Goal: Information Seeking & Learning: Learn about a topic

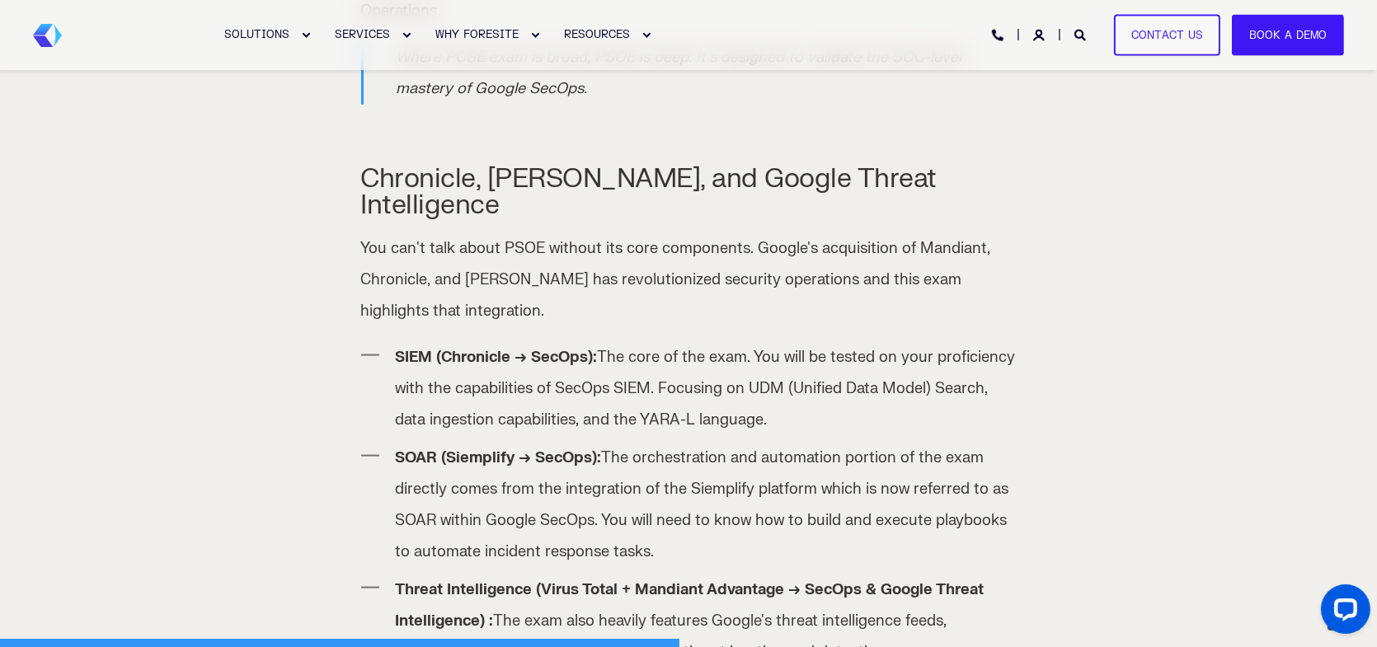
scroll to position [2857, 0]
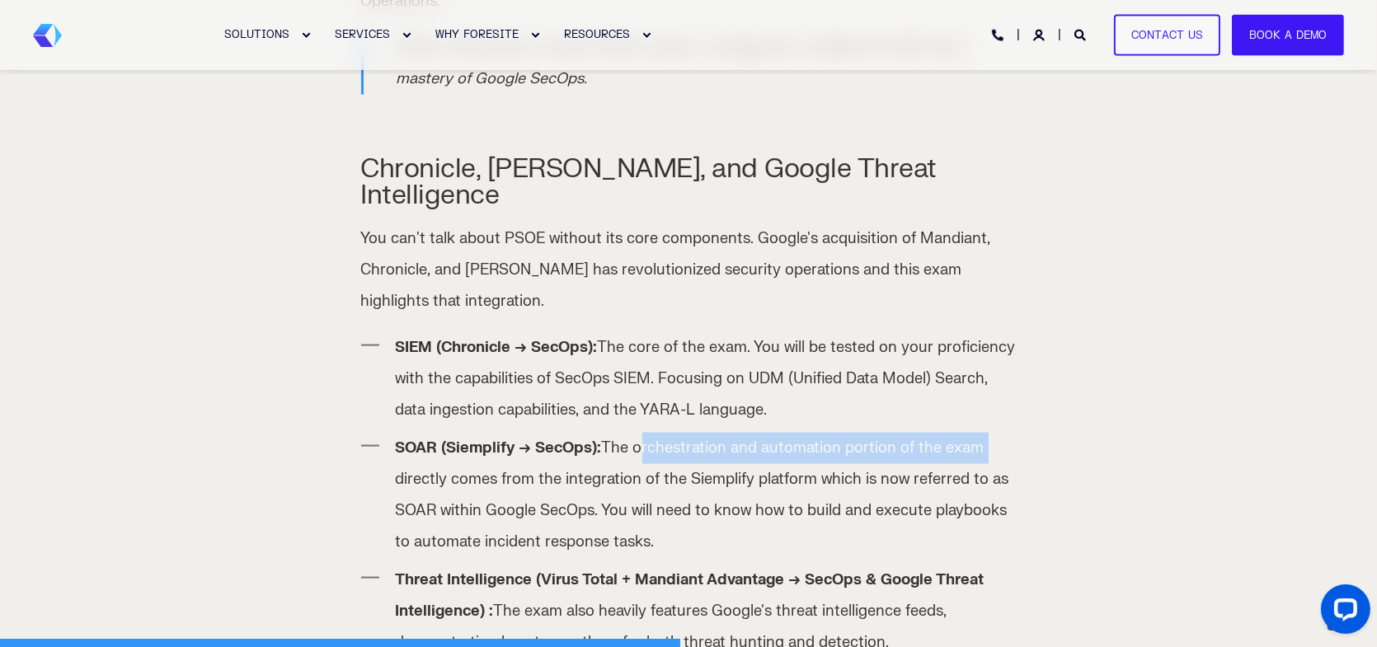
drag, startPoint x: 633, startPoint y: 388, endPoint x: 996, endPoint y: 382, distance: 362.7
click at [996, 433] on li "SOAR (Siemplify → SecOps): The orchestration and automation portion of the exam…" at bounding box center [706, 495] width 621 height 125
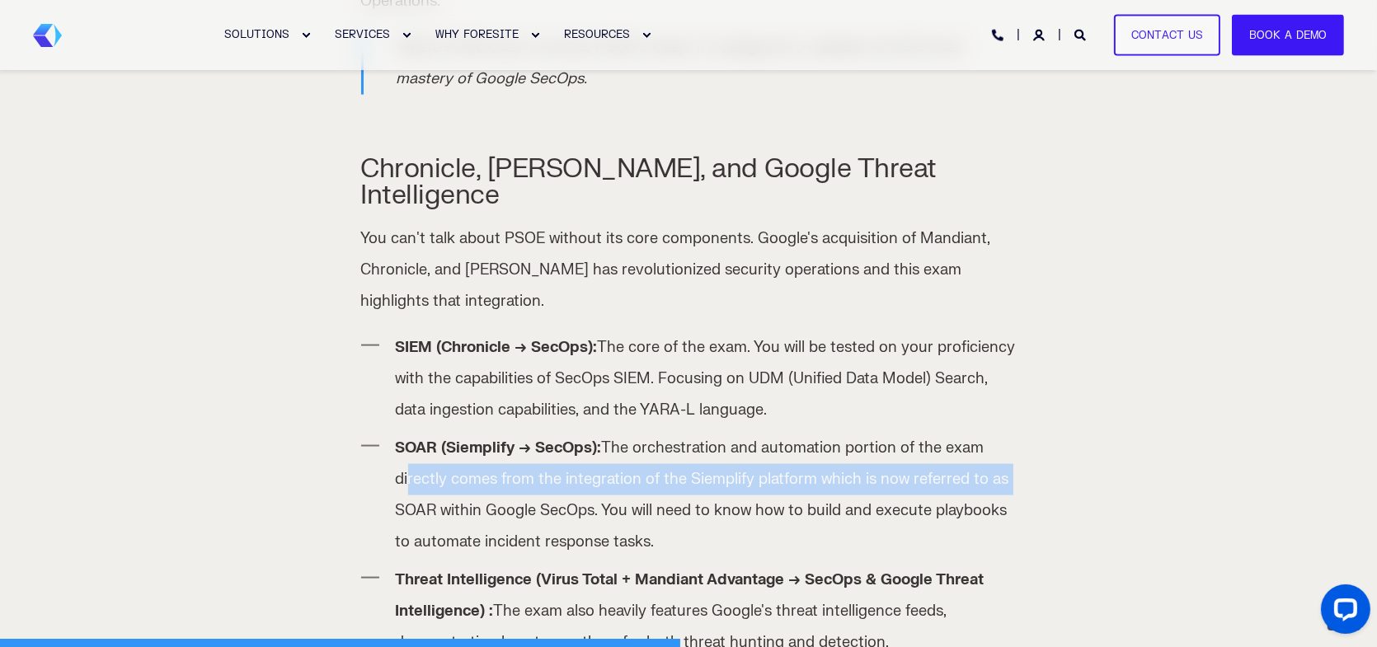
drag, startPoint x: 406, startPoint y: 424, endPoint x: 1019, endPoint y: 424, distance: 613.3
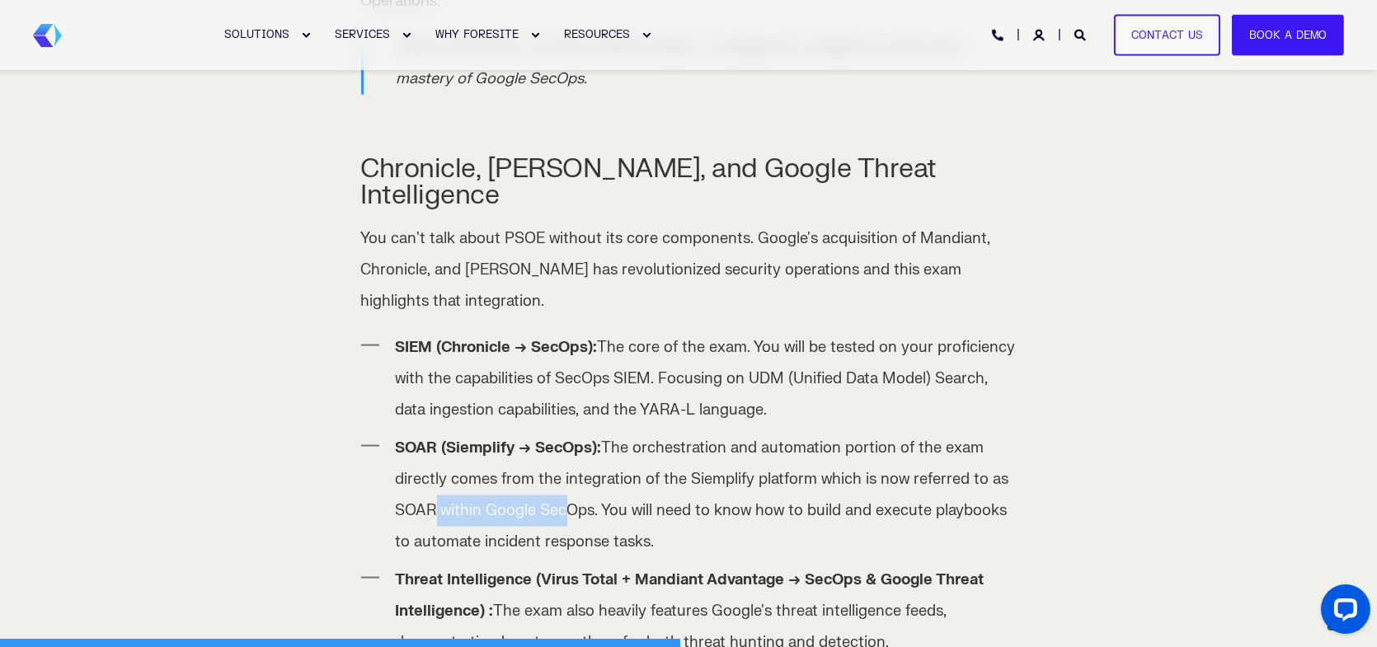
drag, startPoint x: 433, startPoint y: 451, endPoint x: 553, endPoint y: 450, distance: 120.3
click at [553, 450] on li "SOAR (Siemplify → SecOps): The orchestration and automation portion of the exam…" at bounding box center [706, 495] width 621 height 125
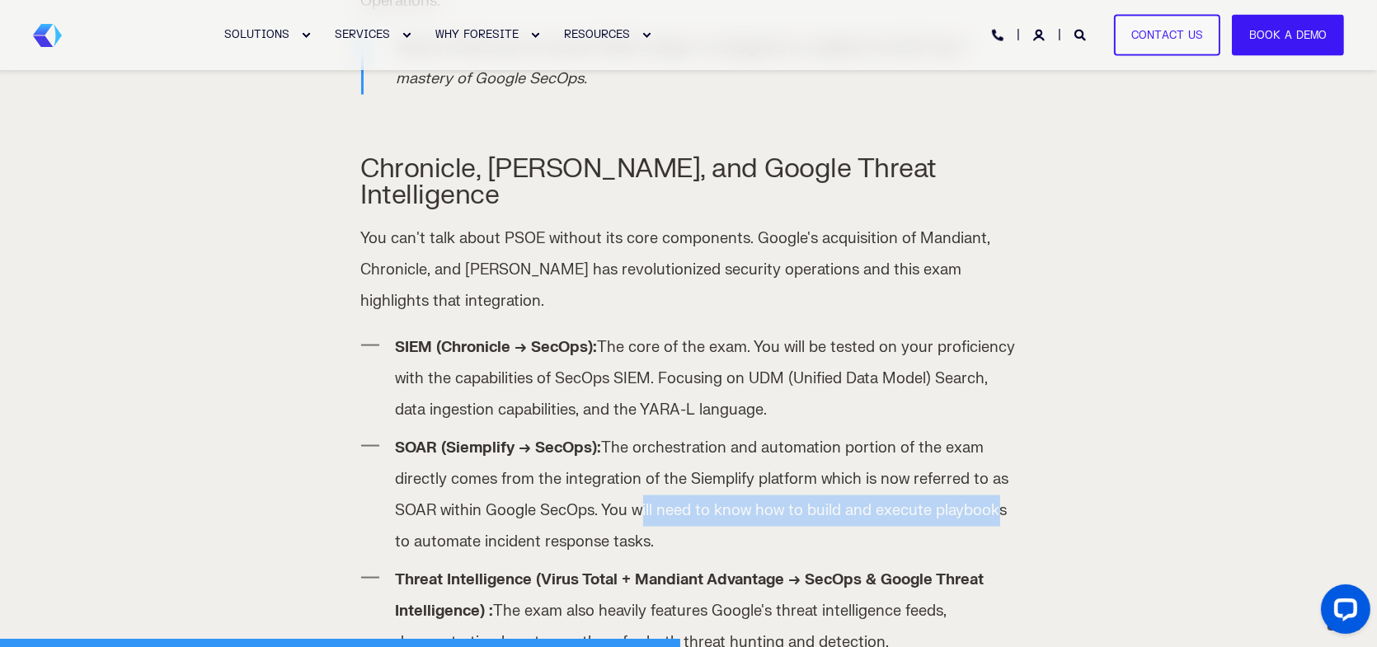
drag, startPoint x: 633, startPoint y: 450, endPoint x: 989, endPoint y: 450, distance: 356.1
click at [989, 450] on li "SOAR (Siemplify → SecOps): The orchestration and automation portion of the exam…" at bounding box center [706, 495] width 621 height 125
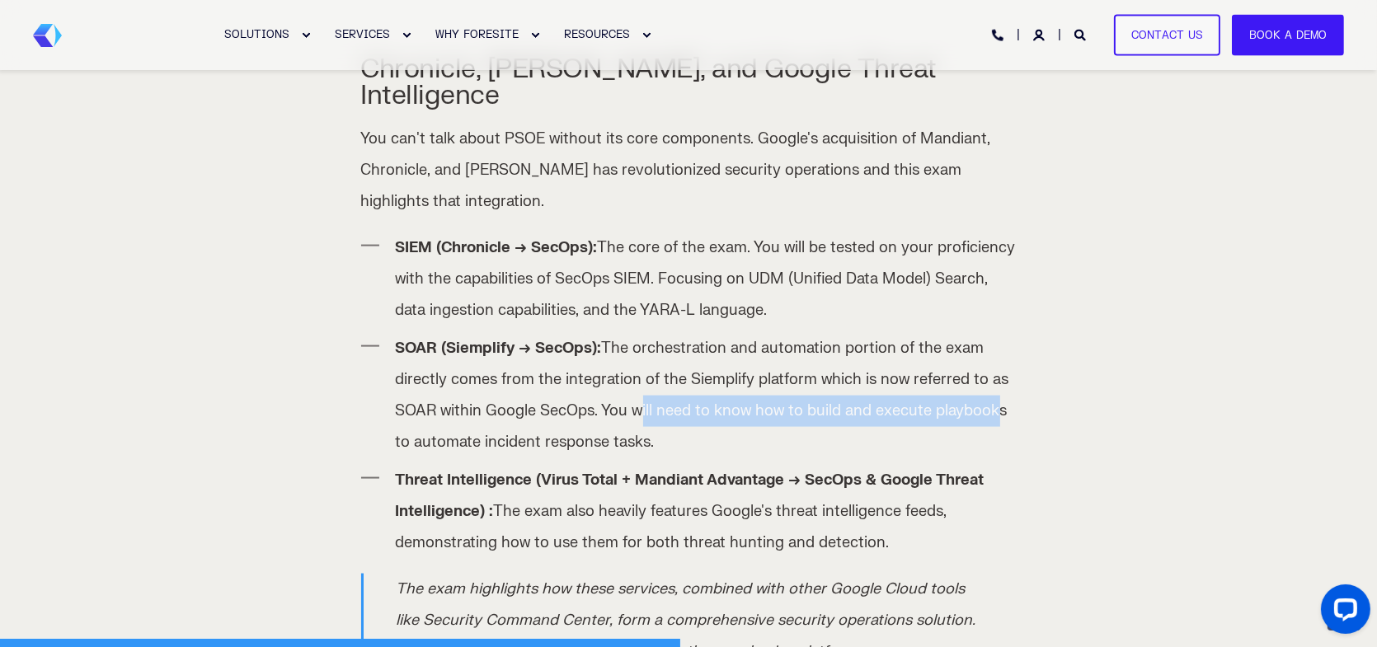
scroll to position [2967, 0]
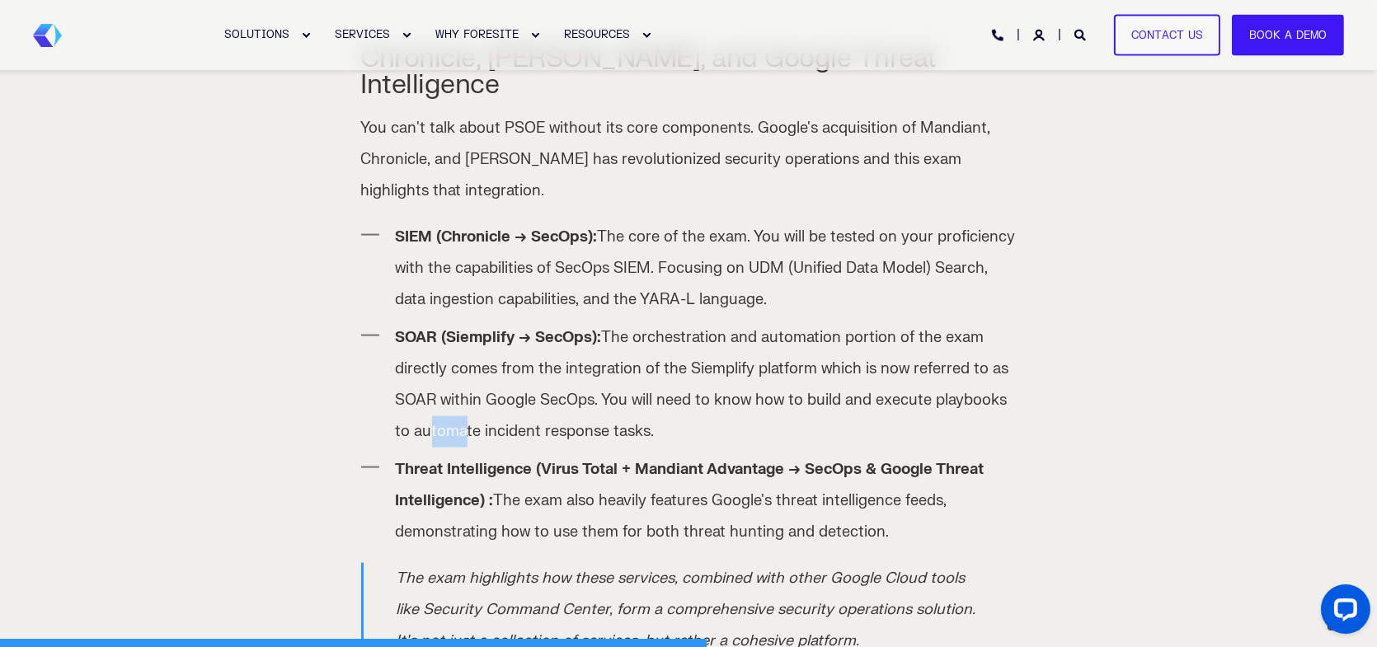
drag, startPoint x: 447, startPoint y: 376, endPoint x: 456, endPoint y: 376, distance: 9.1
click at [456, 376] on li "SOAR (Siemplify → SecOps): The orchestration and automation portion of the exam…" at bounding box center [706, 384] width 621 height 125
drag, startPoint x: 468, startPoint y: 416, endPoint x: 630, endPoint y: 419, distance: 161.6
click at [630, 460] on strong "Threat Intelligence (Virus Total + Mandiant Advantage → SecOps & Google Threat …" at bounding box center [690, 485] width 589 height 50
click at [642, 455] on li "Threat Intelligence (Virus Total + Mandiant Advantage → SecOps & Google Threat …" at bounding box center [706, 501] width 621 height 94
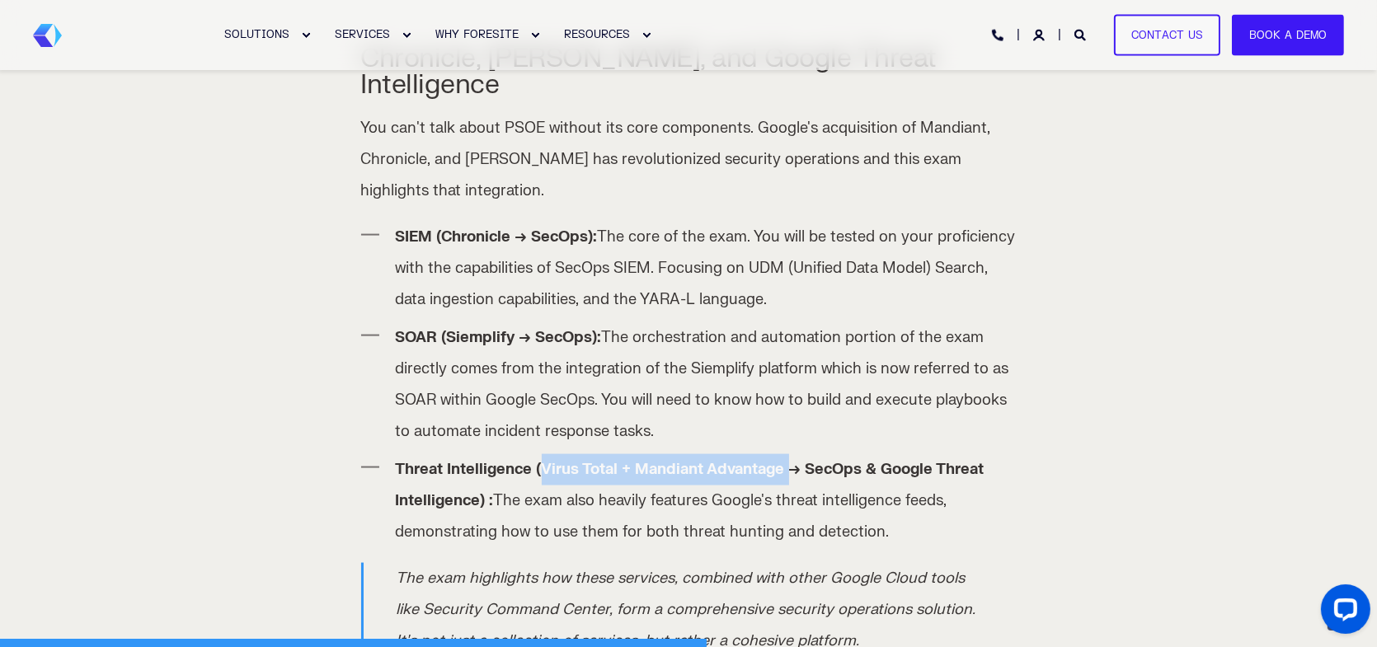
drag, startPoint x: 537, startPoint y: 410, endPoint x: 788, endPoint y: 424, distance: 251.0
click at [788, 454] on li "Threat Intelligence (Virus Total + Mandiant Advantage → SecOps & Google Threat …" at bounding box center [706, 501] width 621 height 94
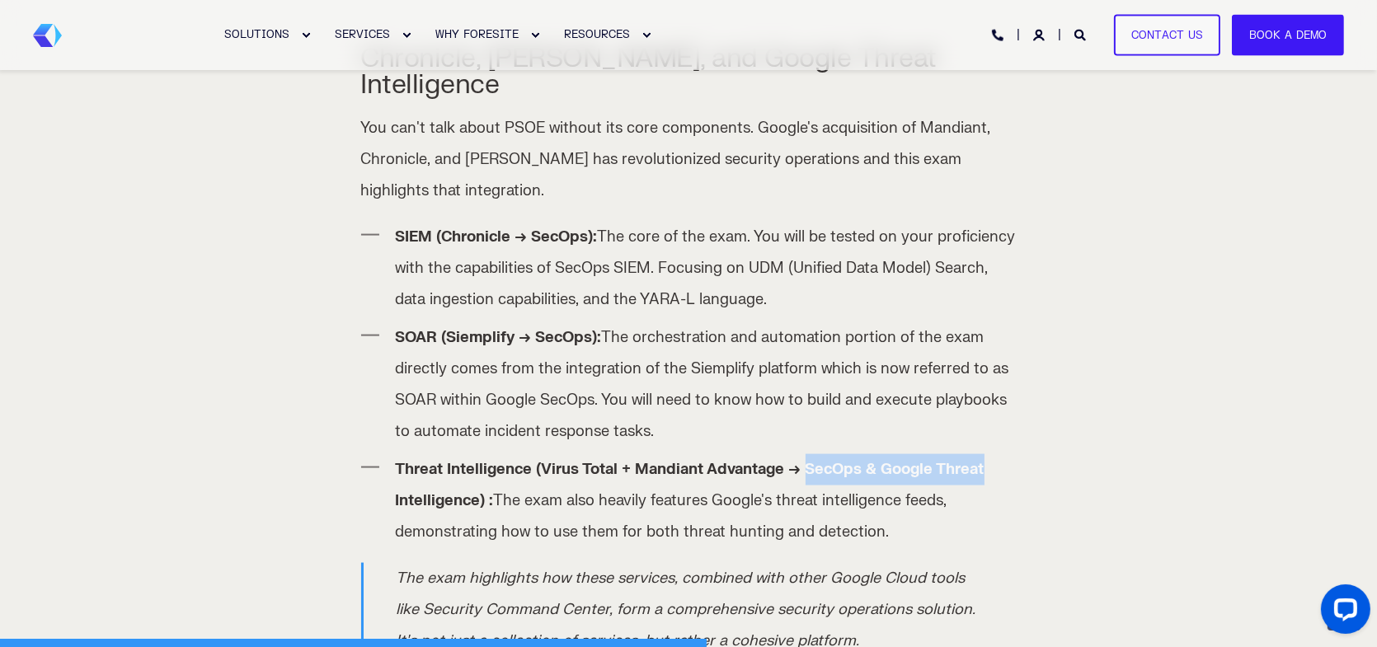
drag, startPoint x: 803, startPoint y: 414, endPoint x: 810, endPoint y: 429, distance: 17.3
click at [1008, 454] on li "Threat Intelligence (Virus Total + Mandiant Advantage → SecOps & Google Threat …" at bounding box center [706, 501] width 621 height 94
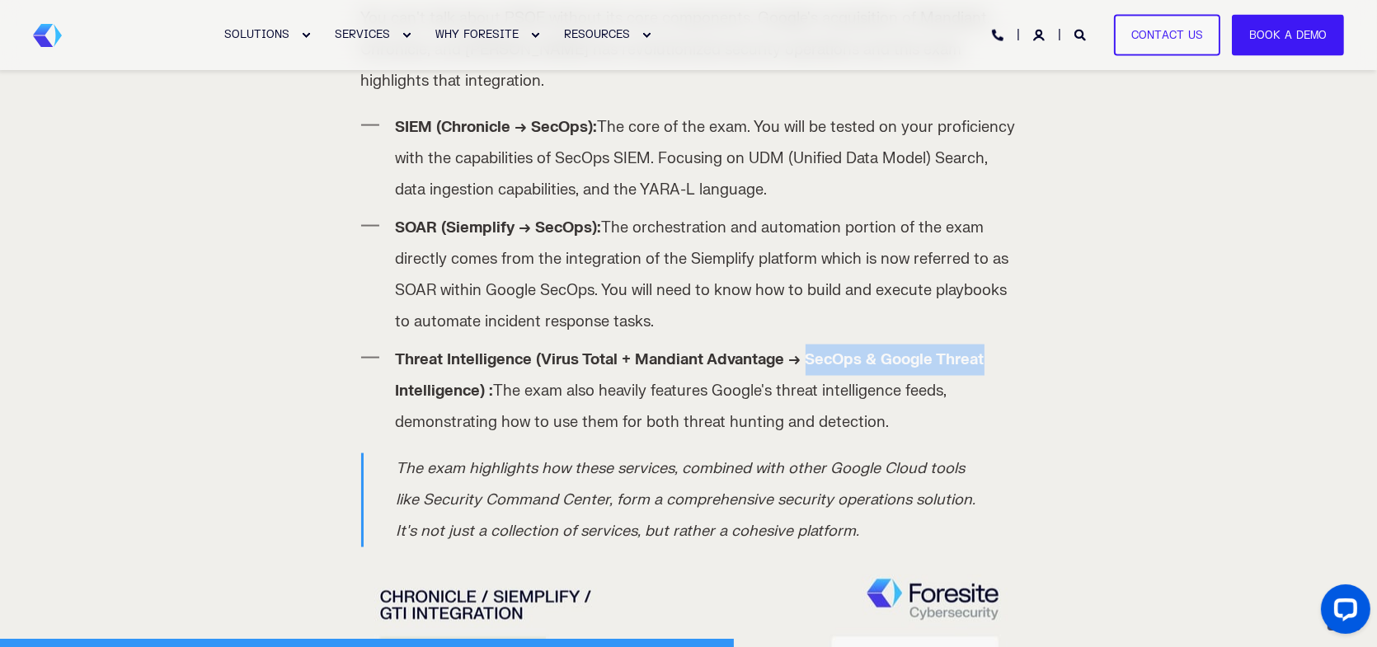
scroll to position [3187, 0]
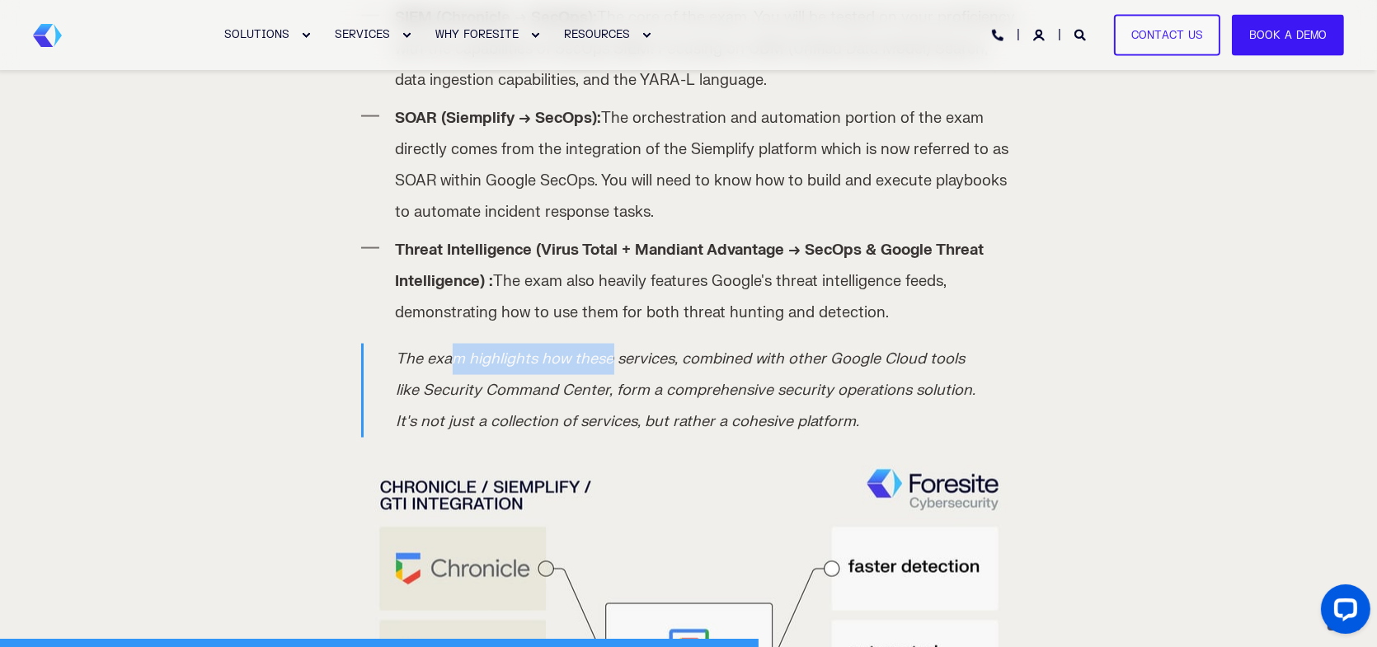
drag, startPoint x: 448, startPoint y: 301, endPoint x: 611, endPoint y: 302, distance: 163.2
click at [611, 344] on p "The exam highlights how these services, combined with other Google Cloud tools …" at bounding box center [689, 391] width 587 height 94
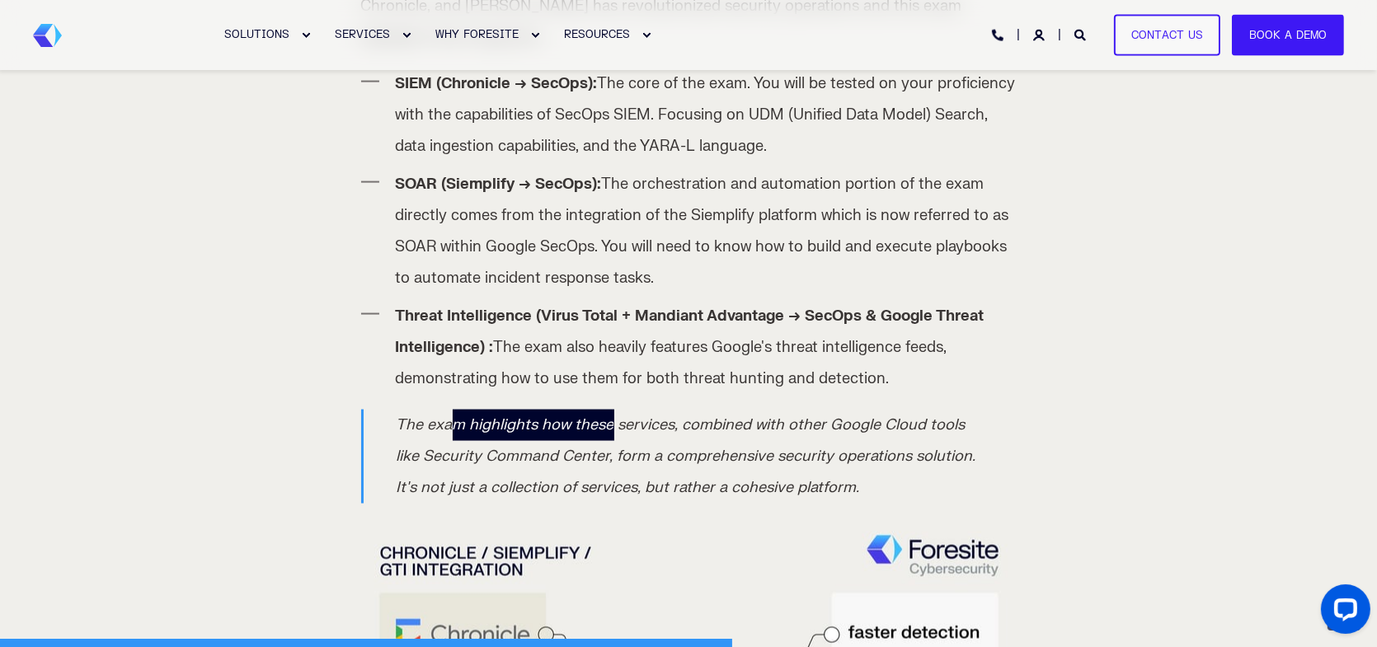
scroll to position [3077, 0]
